Goal: Information Seeking & Learning: Learn about a topic

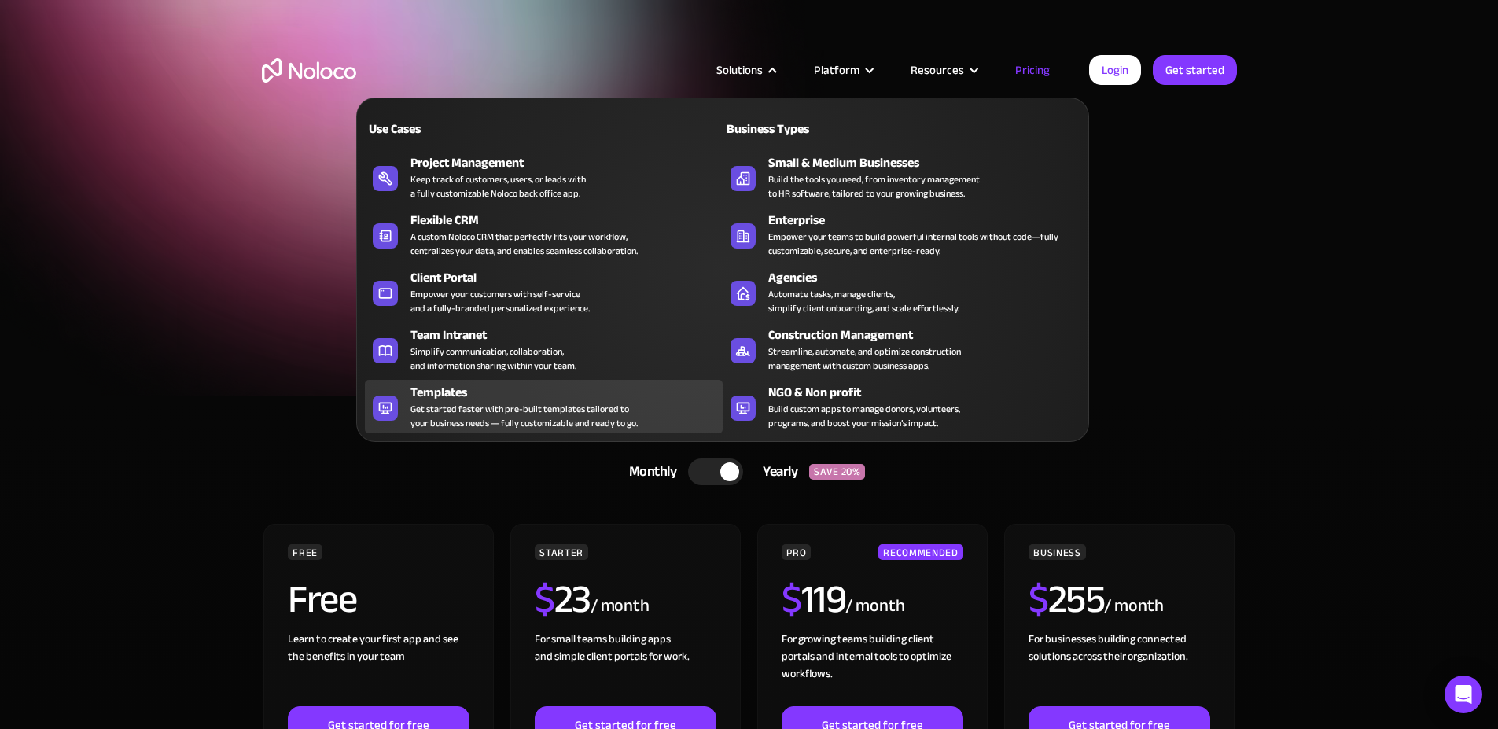
click at [554, 424] on div "Get started faster with pre-built templates tailored to your business needs — f…" at bounding box center [523, 416] width 227 height 28
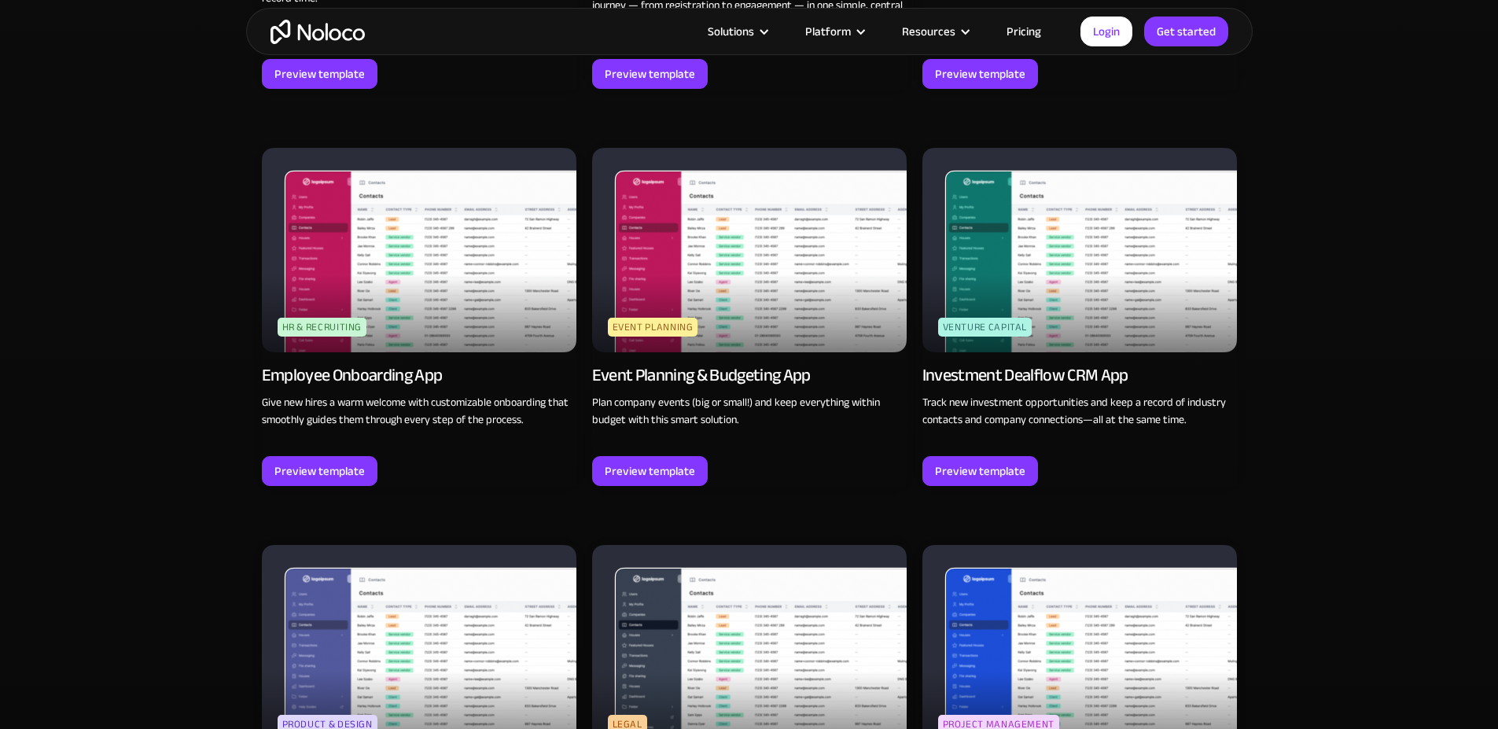
scroll to position [3660, 0]
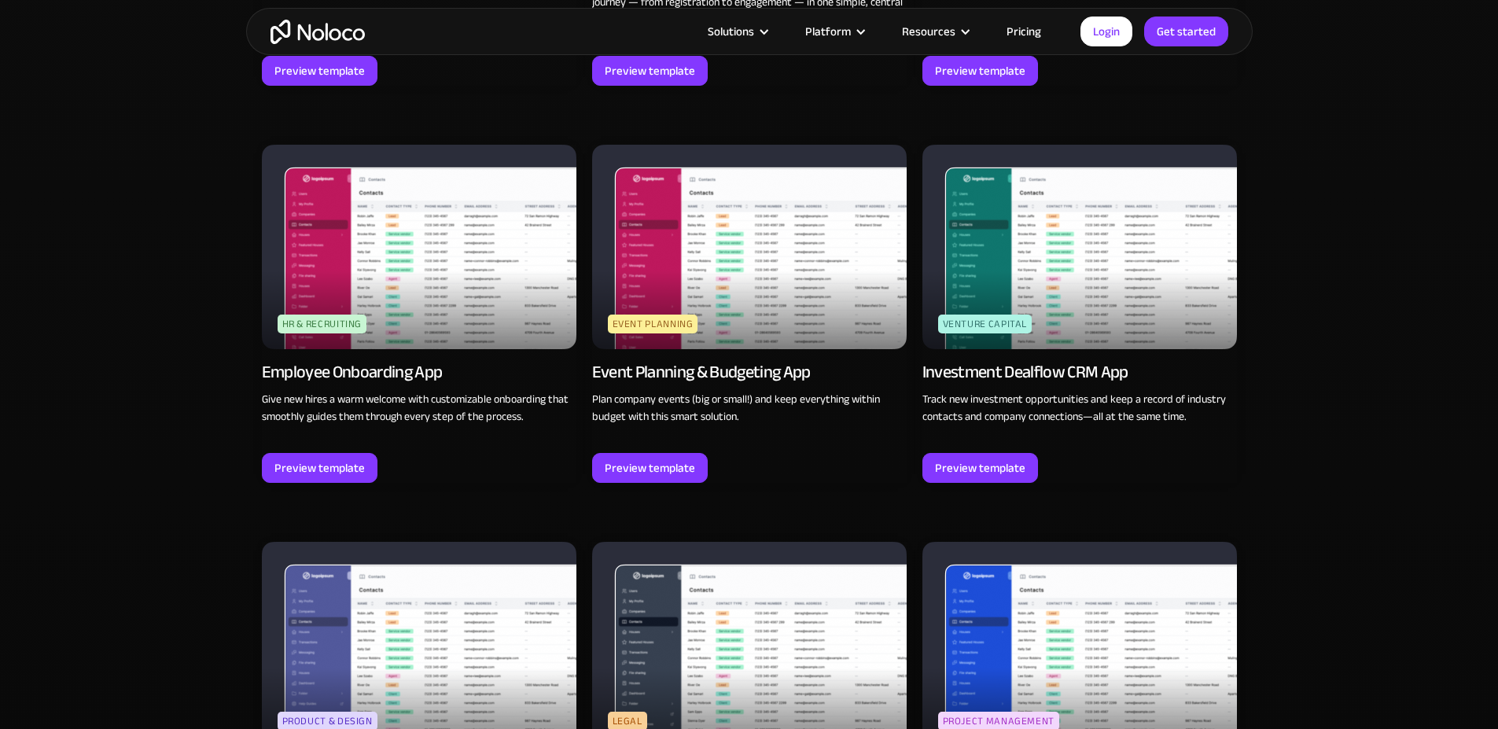
click at [536, 289] on img at bounding box center [419, 247] width 315 height 204
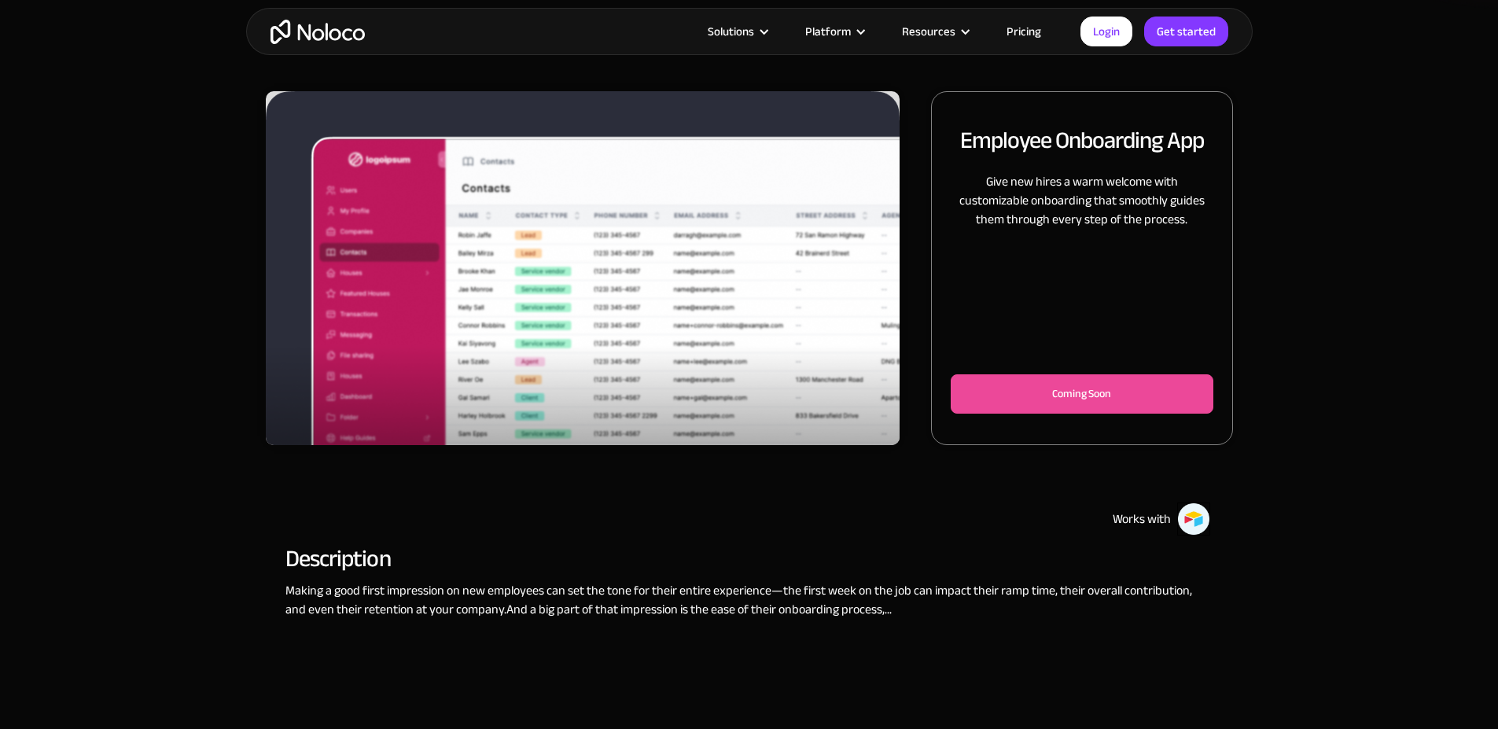
scroll to position [179, 0]
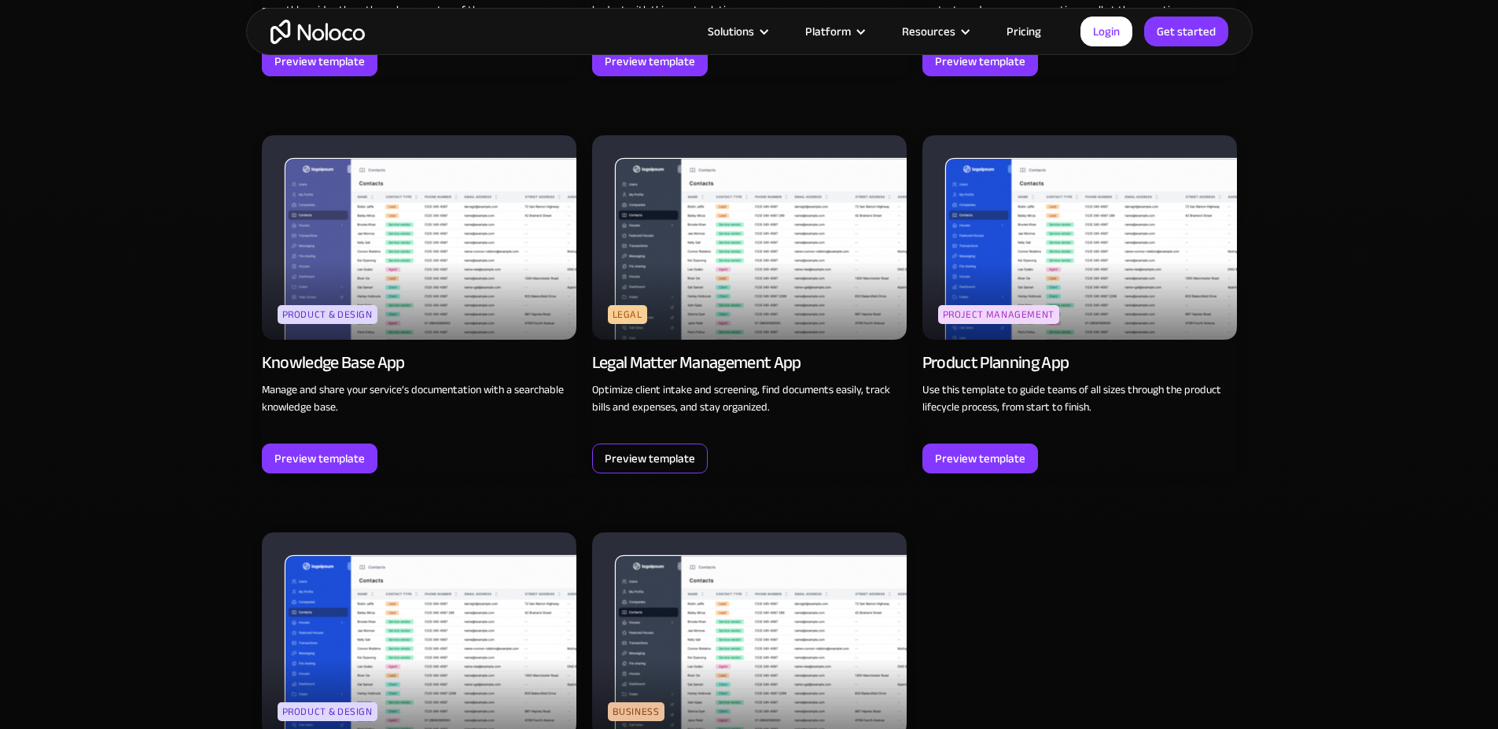
scroll to position [4095, 0]
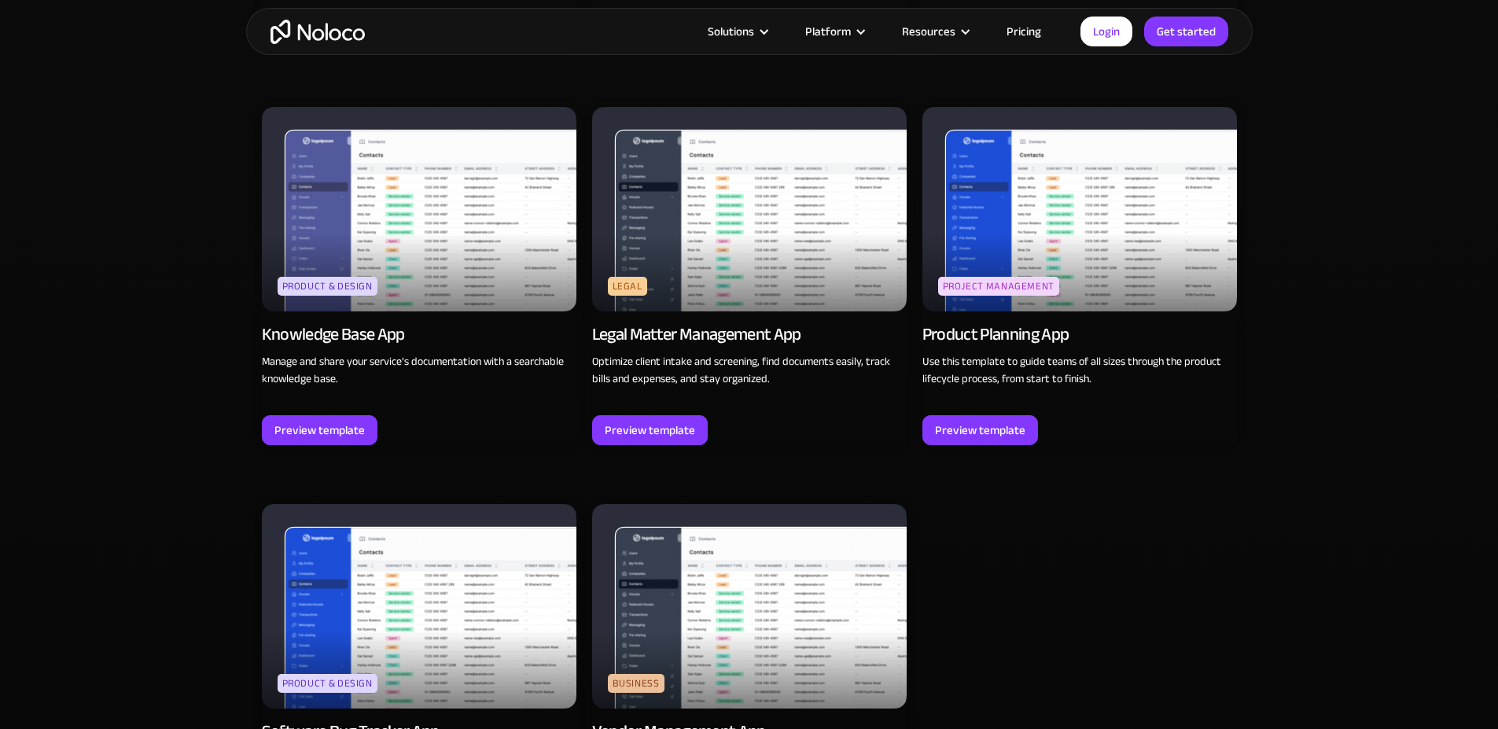
click at [1161, 251] on img at bounding box center [1079, 209] width 315 height 204
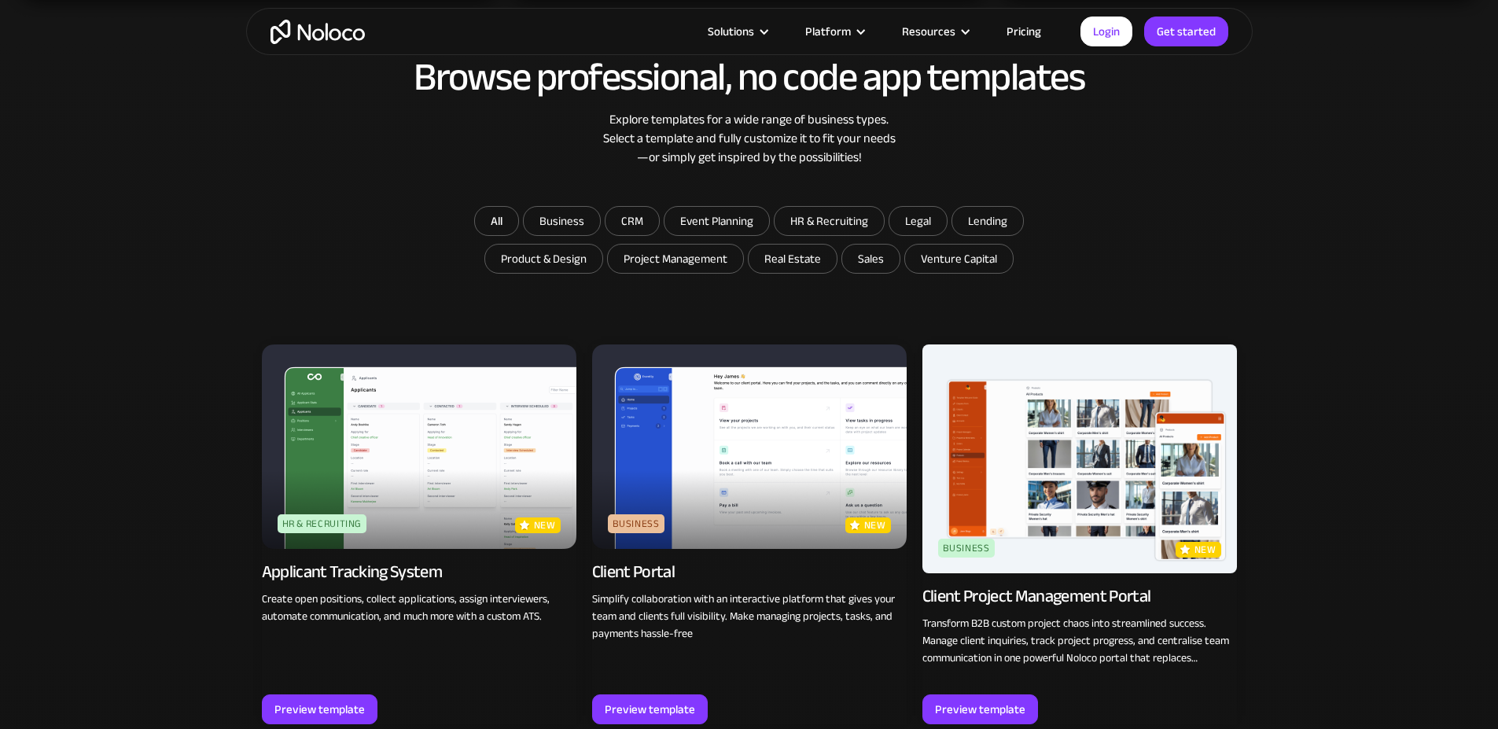
scroll to position [898, 0]
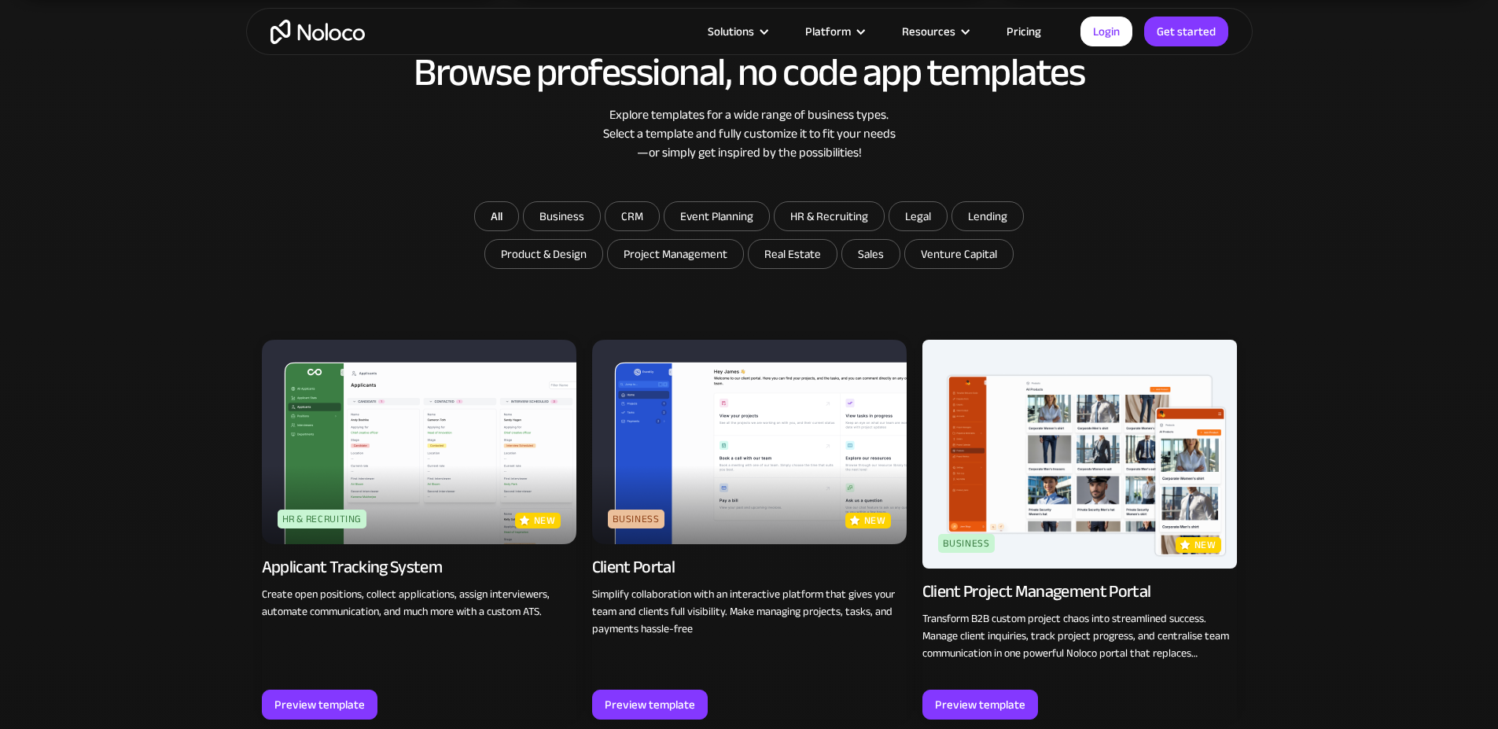
click at [429, 480] on img at bounding box center [419, 442] width 315 height 204
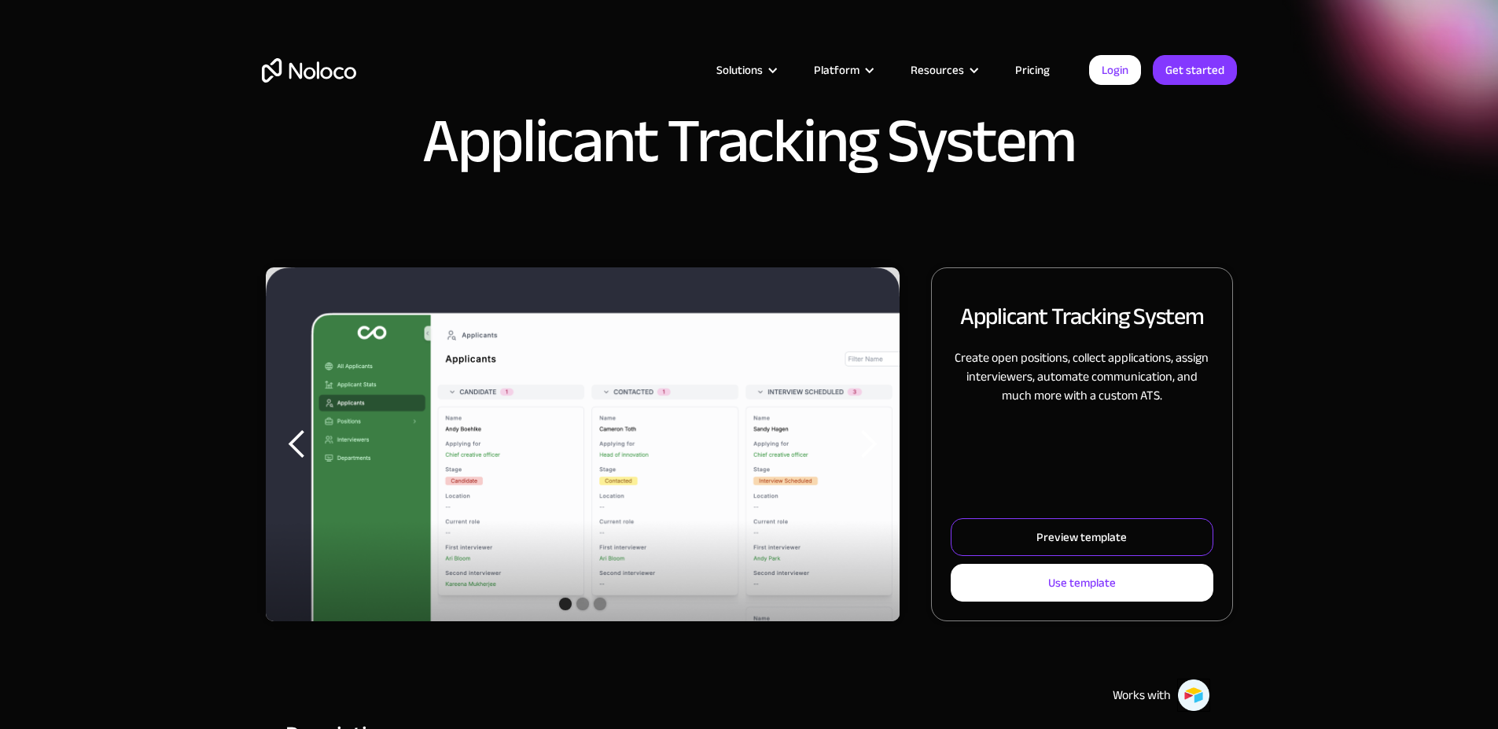
click at [1073, 547] on link "Preview template" at bounding box center [1082, 537] width 262 height 38
